Goal: Task Accomplishment & Management: Manage account settings

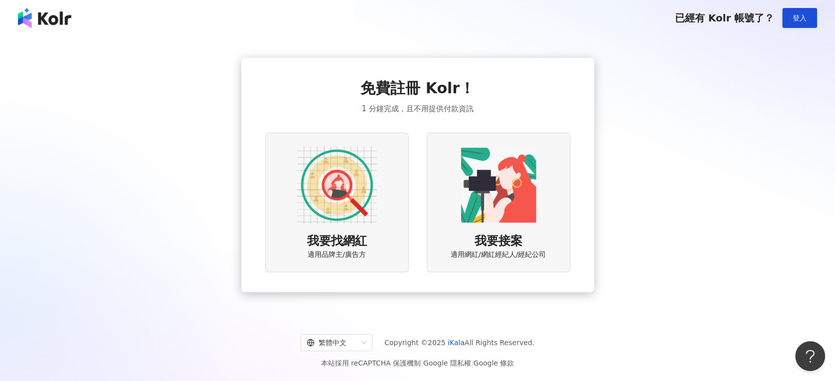
click at [371, 191] on img at bounding box center [337, 185] width 80 height 80
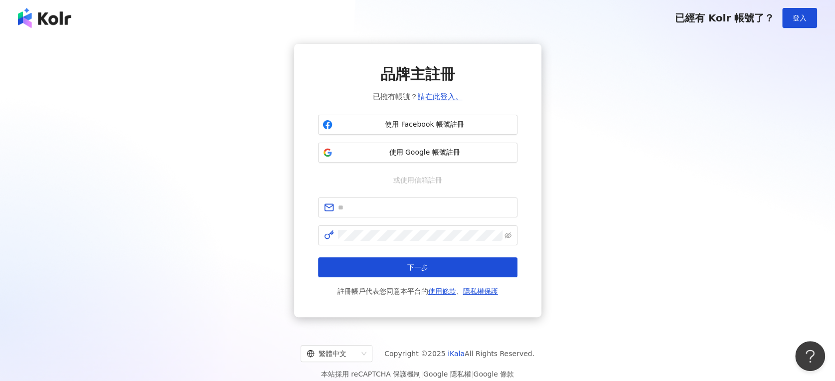
click at [790, 28] on div "已經有 Kolr 帳號了？ 登入" at bounding box center [417, 18] width 835 height 36
click at [790, 23] on button "登入" at bounding box center [799, 18] width 35 height 20
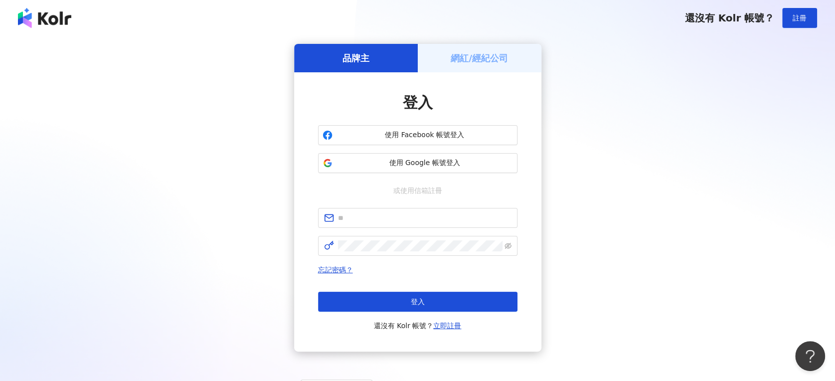
click at [41, 19] on img at bounding box center [44, 18] width 53 height 20
